Goal: Navigation & Orientation: Find specific page/section

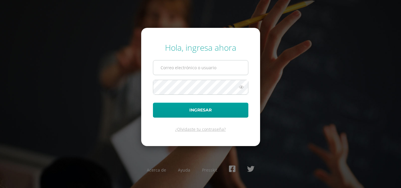
type input "[EMAIL_ADDRESS][DOMAIN_NAME]"
click at [182, 70] on input "[EMAIL_ADDRESS][DOMAIN_NAME]" at bounding box center [200, 68] width 95 height 14
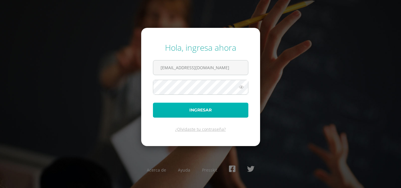
click at [173, 109] on button "Ingresar" at bounding box center [200, 110] width 95 height 15
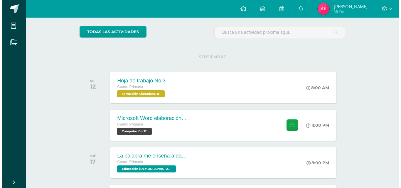
scroll to position [33, 0]
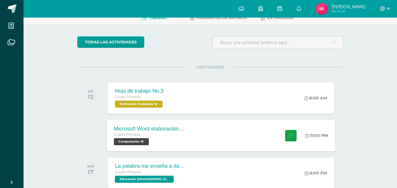
click at [142, 139] on span "Computación 'B'" at bounding box center [131, 141] width 35 height 7
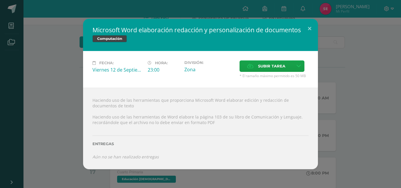
click at [249, 126] on div at bounding box center [201, 127] width 216 height 5
